Goal: Task Accomplishment & Management: Manage account settings

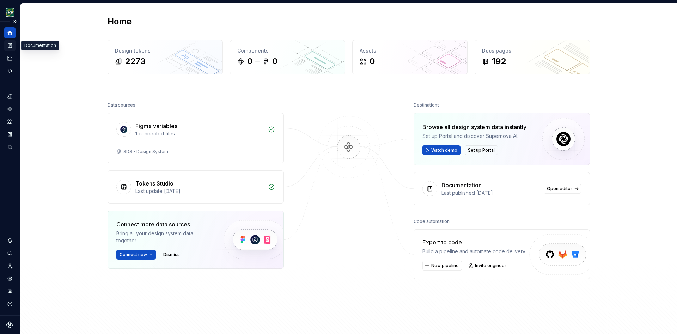
click at [11, 45] on icon "Documentation" at bounding box center [10, 46] width 3 height 4
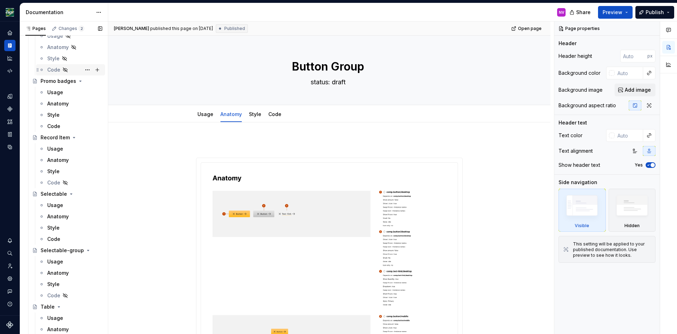
scroll to position [1429, 0]
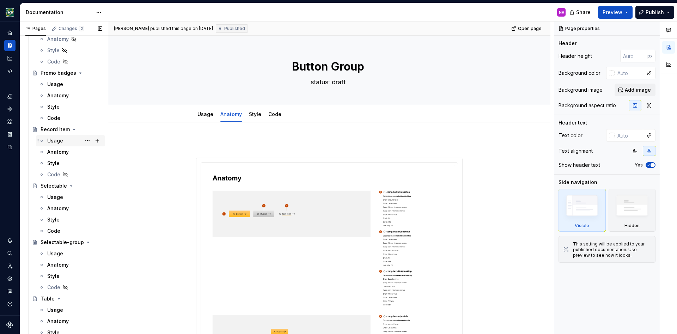
click at [55, 137] on div "Usage" at bounding box center [74, 141] width 55 height 10
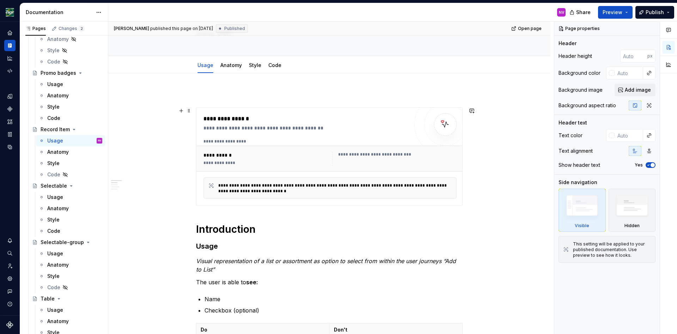
scroll to position [32, 0]
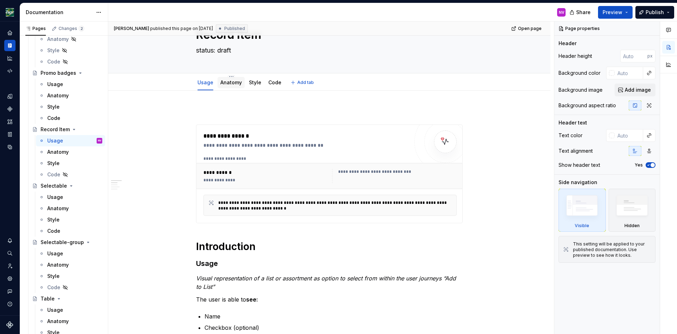
click at [241, 83] on link "Anatomy" at bounding box center [231, 82] width 22 height 6
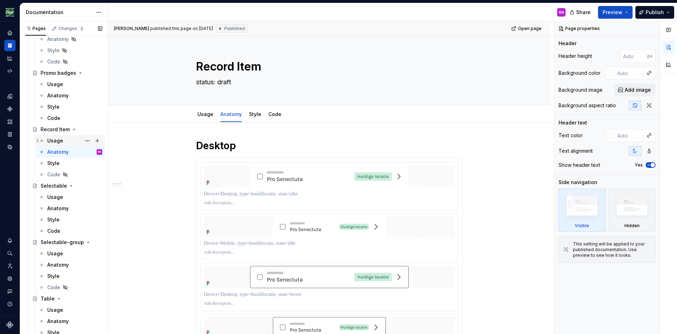
click at [68, 140] on div "Usage" at bounding box center [74, 141] width 55 height 10
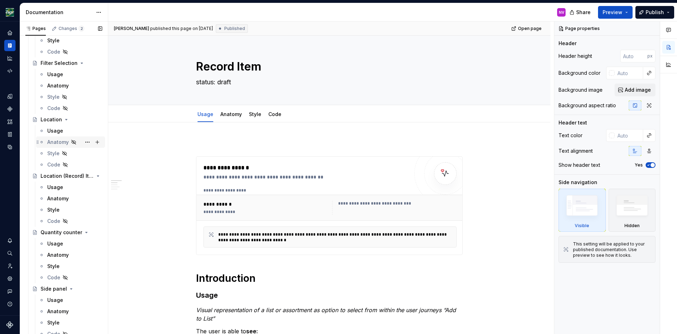
scroll to position [2424, 0]
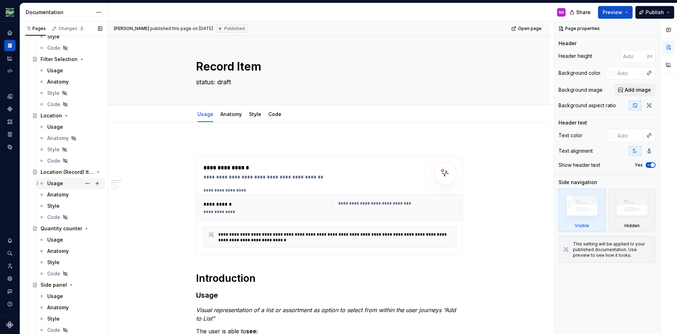
click at [52, 186] on div "Usage" at bounding box center [55, 183] width 16 height 7
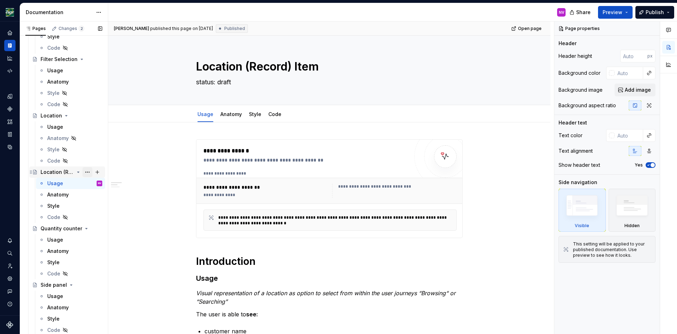
click at [86, 173] on button "Page tree" at bounding box center [88, 172] width 10 height 10
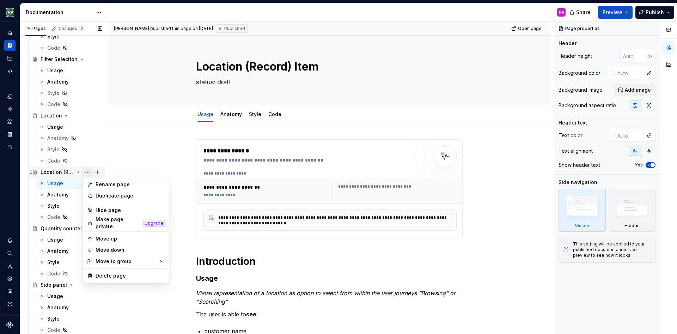
scroll to position [2424, 0]
click at [115, 198] on div "Duplicate page" at bounding box center [130, 195] width 69 height 7
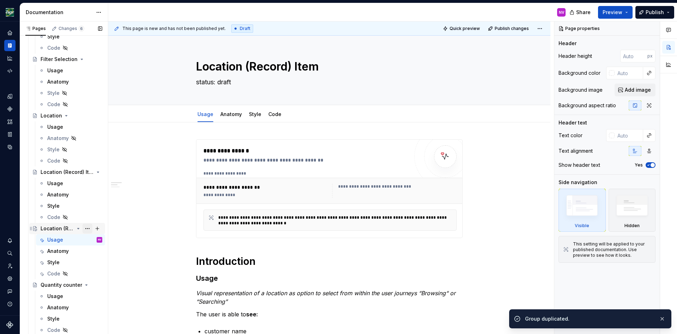
click at [87, 229] on button "Page tree" at bounding box center [88, 229] width 10 height 10
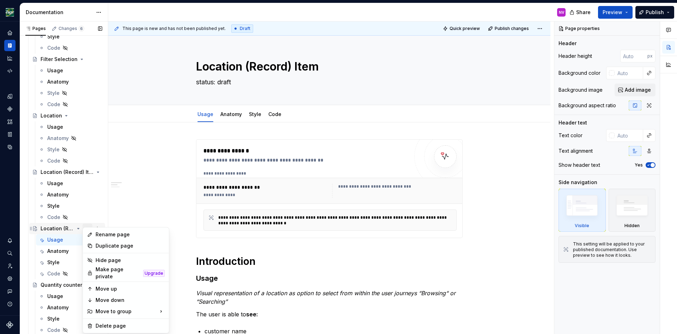
scroll to position [2424, 0]
click at [98, 236] on div "Rename page" at bounding box center [130, 234] width 69 height 7
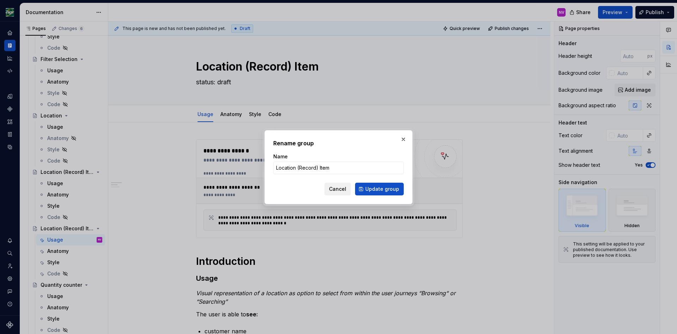
click at [346, 188] on span "Cancel" at bounding box center [337, 189] width 17 height 7
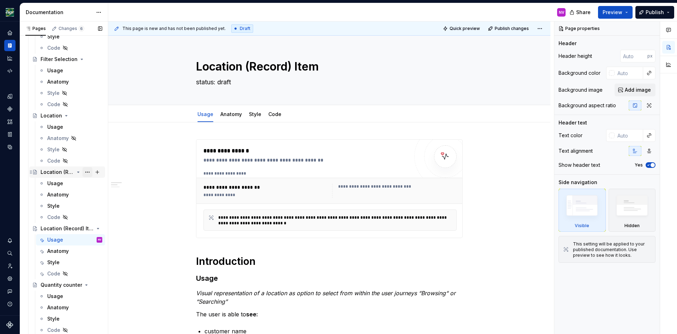
click at [89, 173] on button "Page tree" at bounding box center [88, 172] width 10 height 10
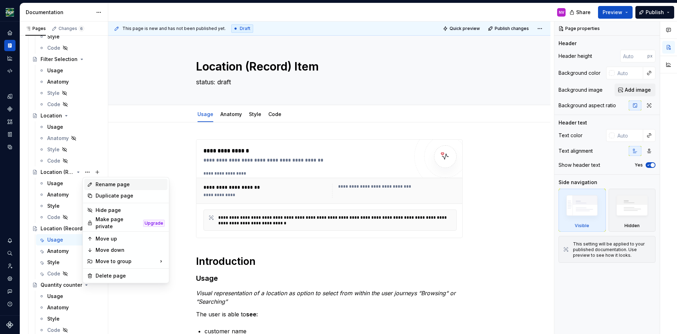
click at [103, 183] on div "Rename page" at bounding box center [130, 184] width 69 height 7
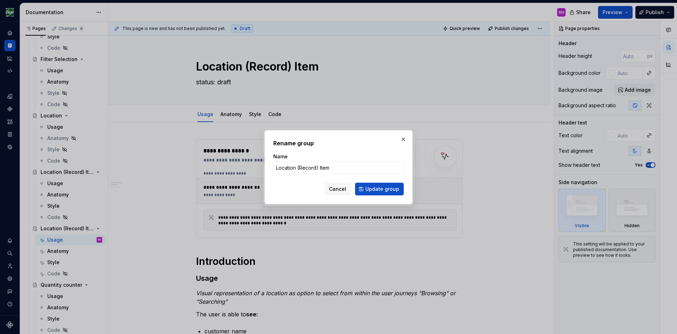
click at [341, 191] on span "Cancel" at bounding box center [337, 189] width 17 height 7
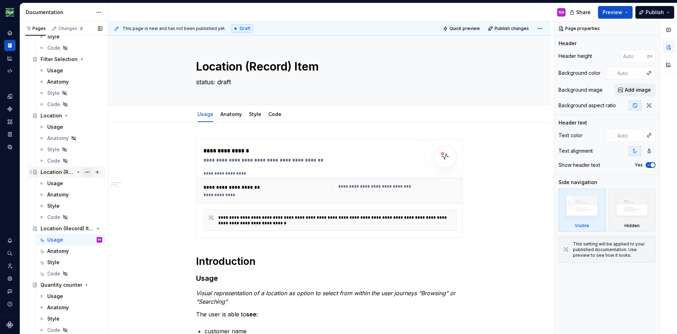
click at [88, 173] on button "Page tree" at bounding box center [88, 172] width 10 height 10
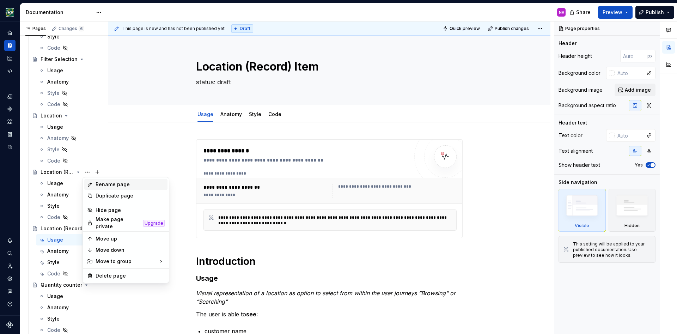
type textarea "*"
click at [122, 186] on div "Rename page" at bounding box center [130, 184] width 69 height 7
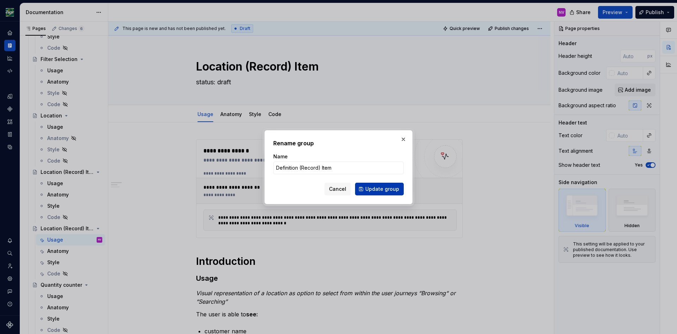
type input "Definition (Record) Item"
click at [364, 189] on button "Update group" at bounding box center [379, 189] width 49 height 13
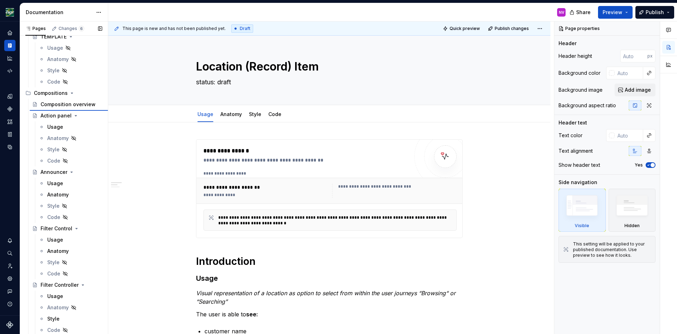
scroll to position [2135, 0]
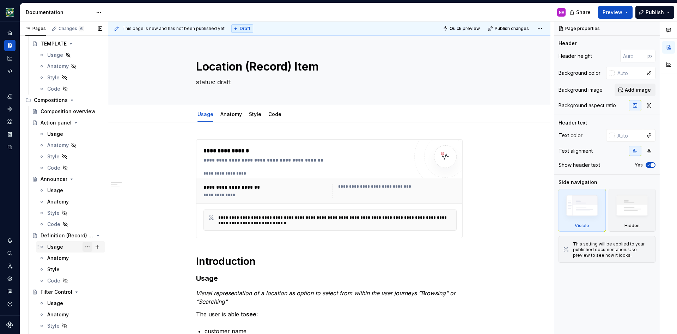
click at [87, 245] on button "Page tree" at bounding box center [88, 247] width 10 height 10
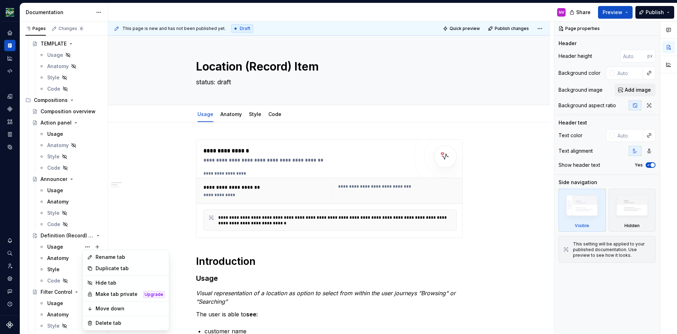
click at [118, 232] on html "Design Sligro NV Dataset [PERSON_NAME] Documentation NV Share Preview Publish P…" at bounding box center [338, 167] width 677 height 334
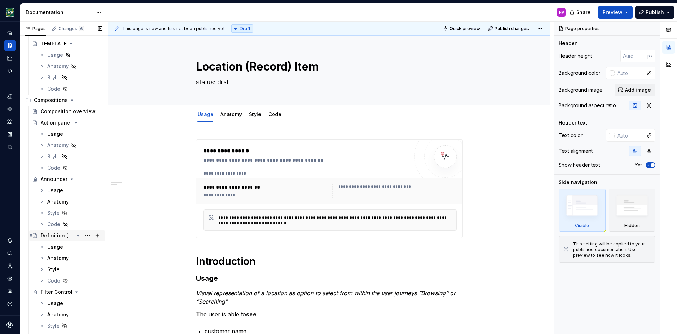
click at [55, 239] on div "Definition (Record) Item" at bounding box center [72, 236] width 62 height 10
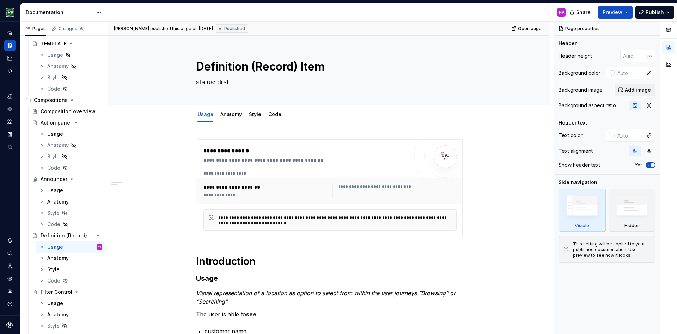
type textarea "*"
